Goal: Information Seeking & Learning: Learn about a topic

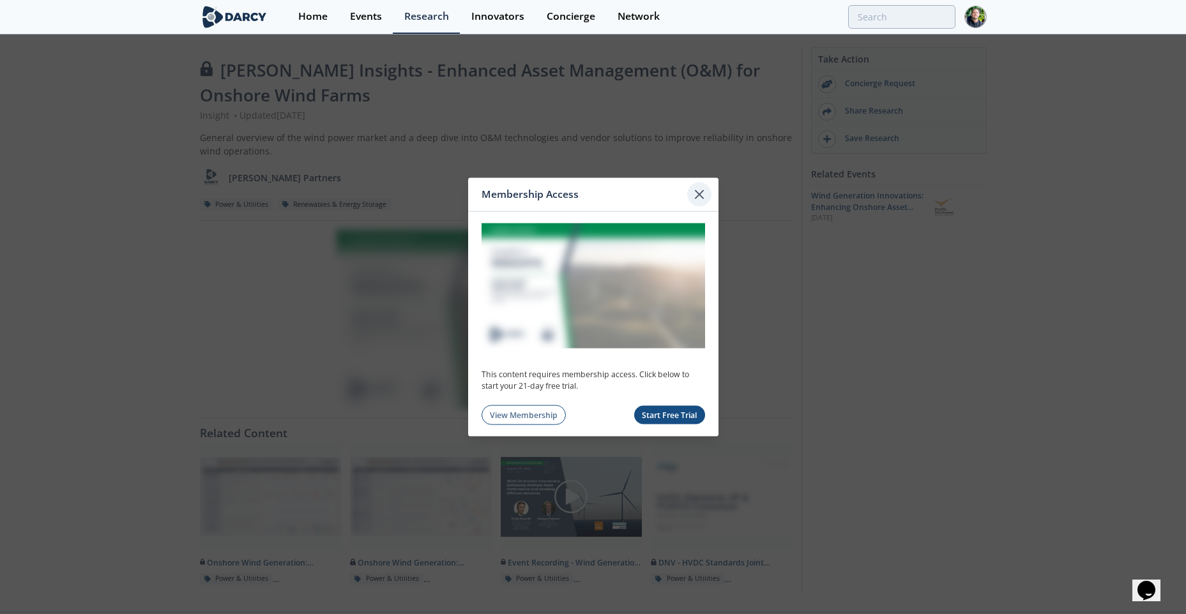
click at [699, 195] on icon at bounding box center [699, 195] width 8 height 8
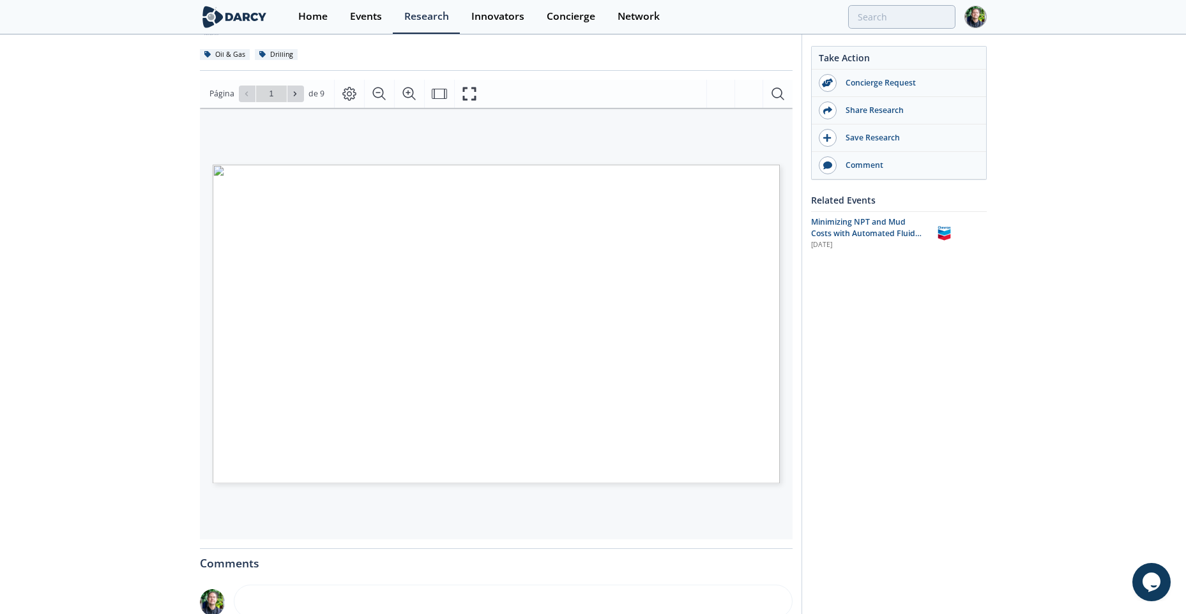
scroll to position [149, 0]
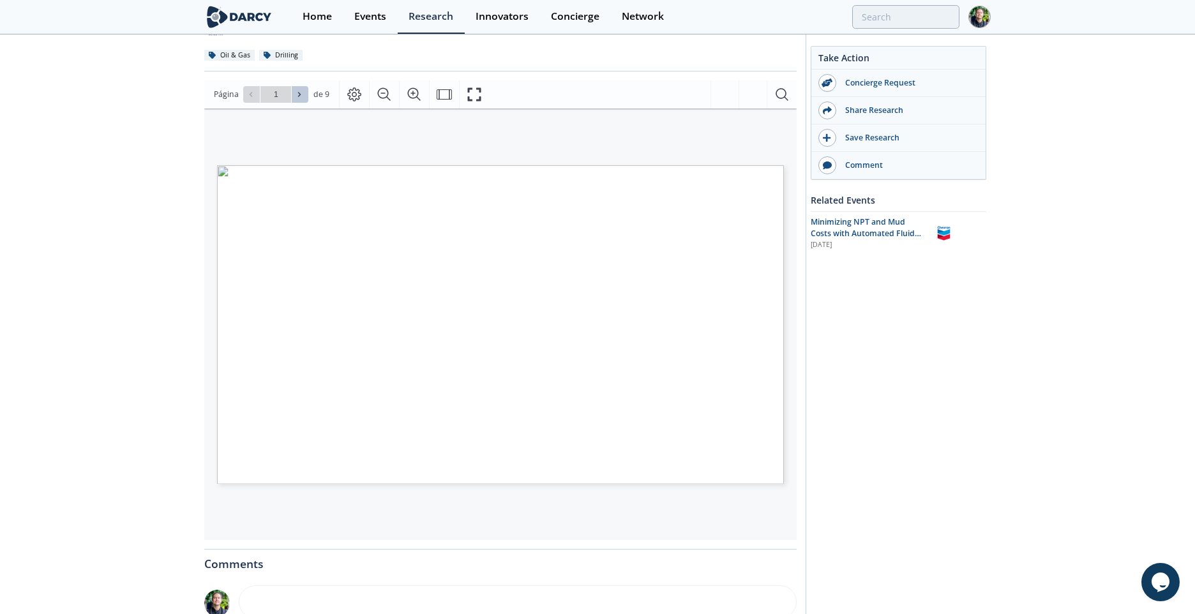
click at [293, 98] on button at bounding box center [300, 94] width 17 height 17
type input "2"
click at [292, 98] on button at bounding box center [300, 94] width 17 height 17
type input "3"
click at [292, 98] on button at bounding box center [300, 94] width 17 height 17
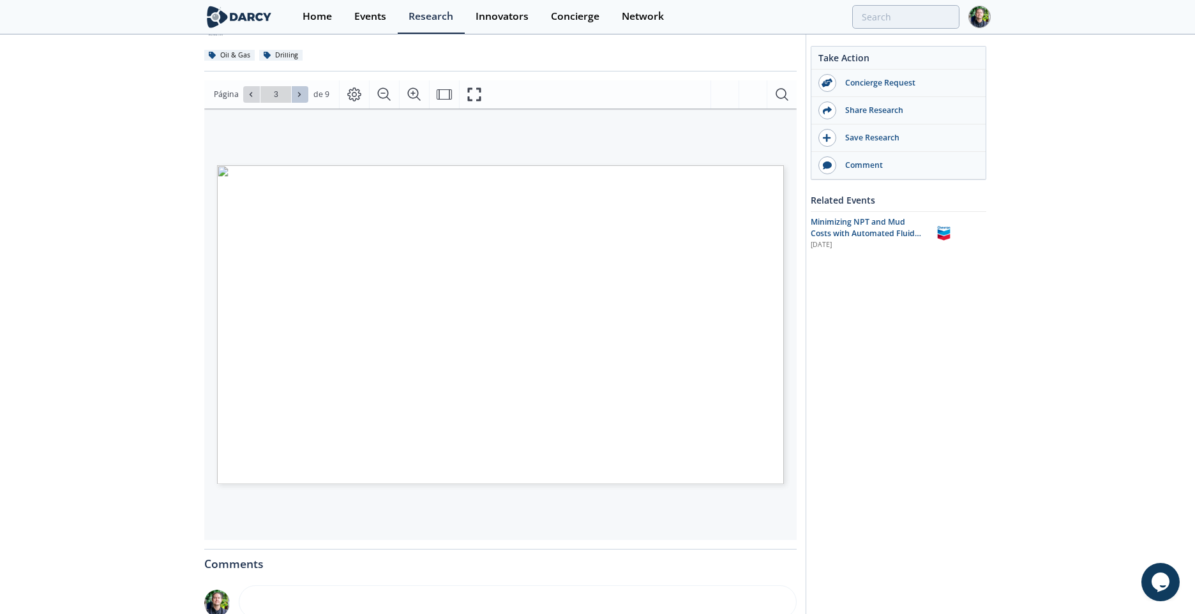
type input "4"
click at [292, 98] on button at bounding box center [300, 94] width 17 height 17
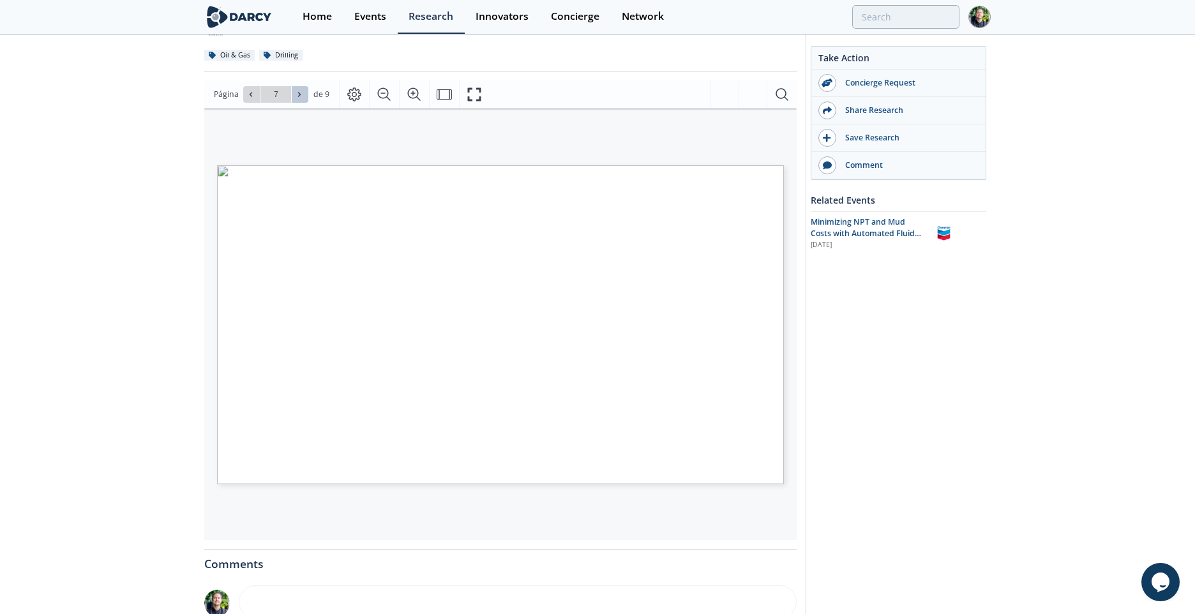
type input "8"
